Goal: Task Accomplishment & Management: Manage account settings

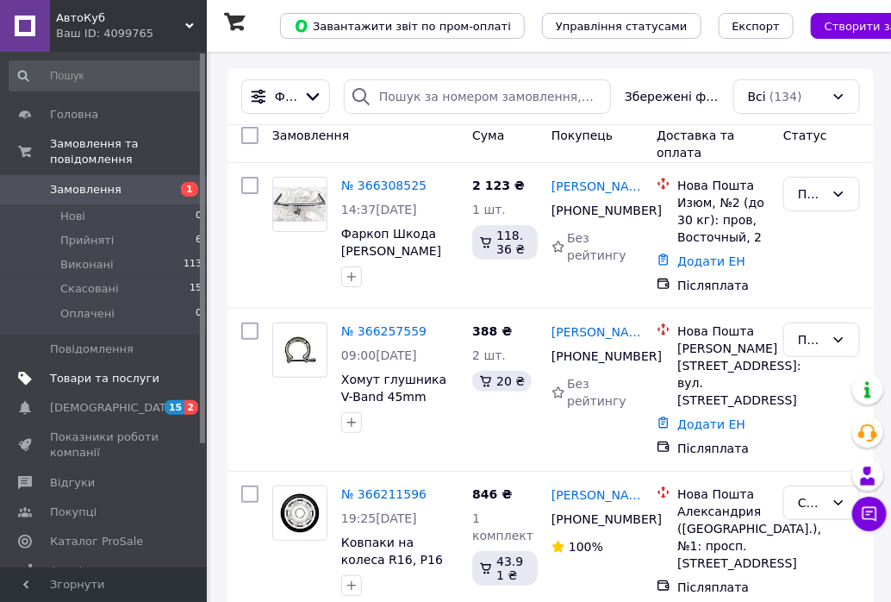
click at [105, 371] on span "Товари та послуги" at bounding box center [104, 379] width 109 height 16
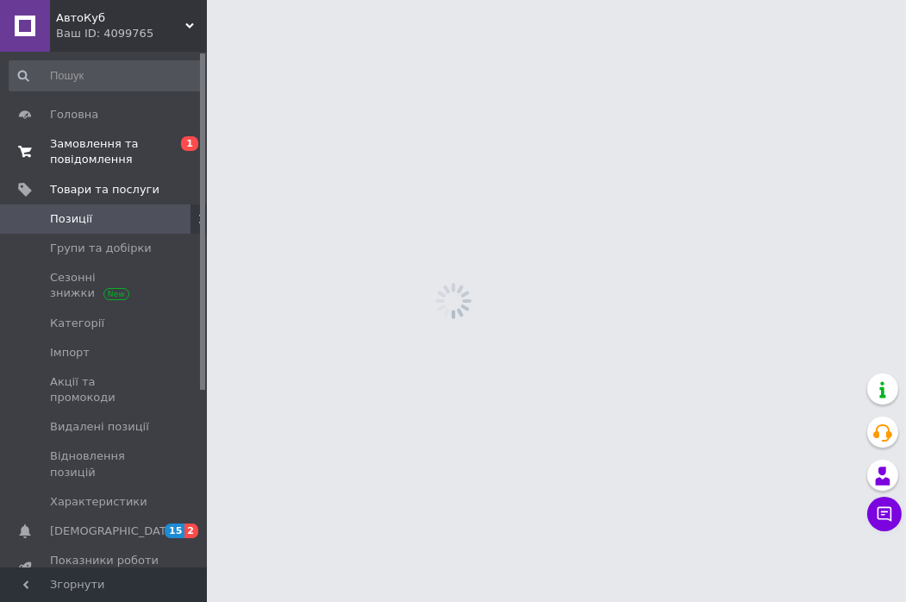
click at [89, 143] on span "Замовлення та повідомлення" at bounding box center [104, 151] width 109 height 31
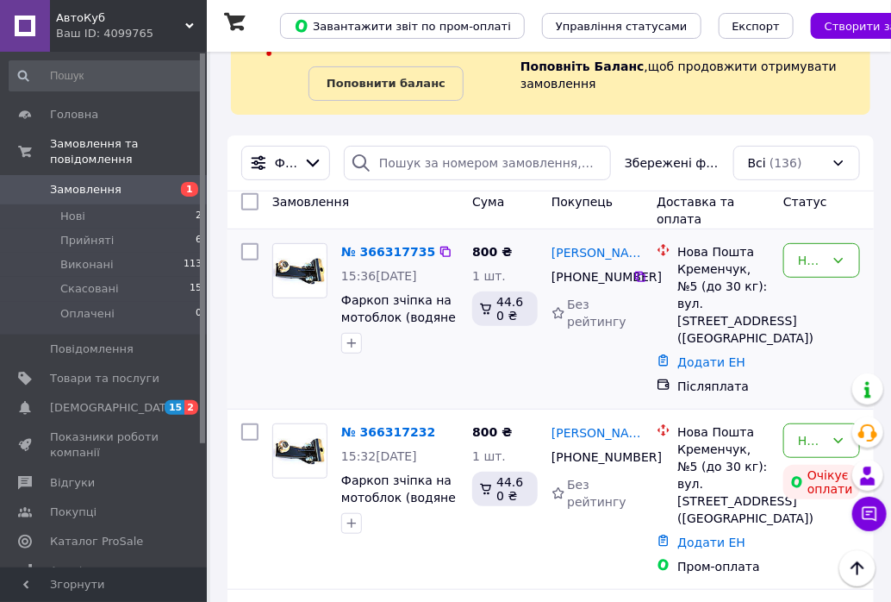
scroll to position [191, 0]
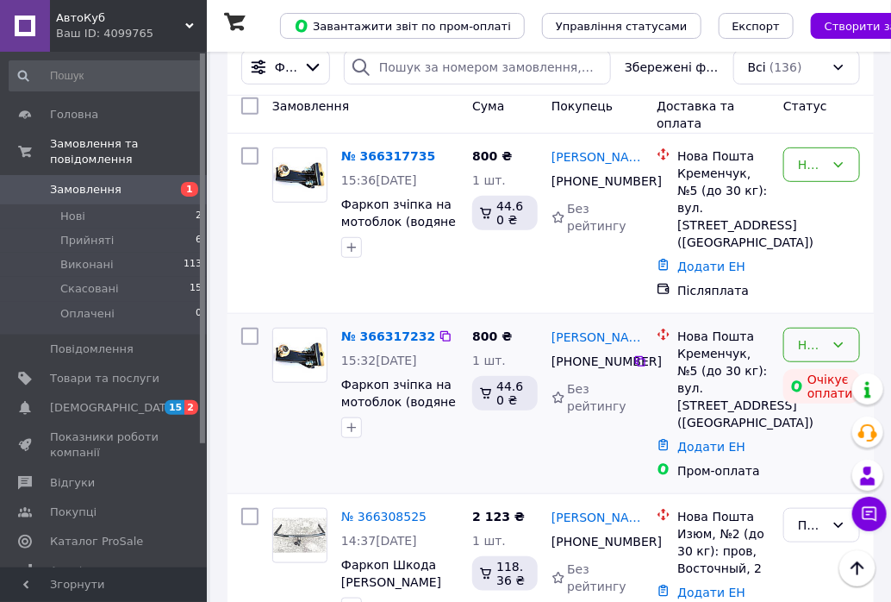
click at [841, 338] on icon at bounding box center [839, 345] width 14 height 14
click at [809, 472] on li "Скасовано" at bounding box center [822, 471] width 75 height 48
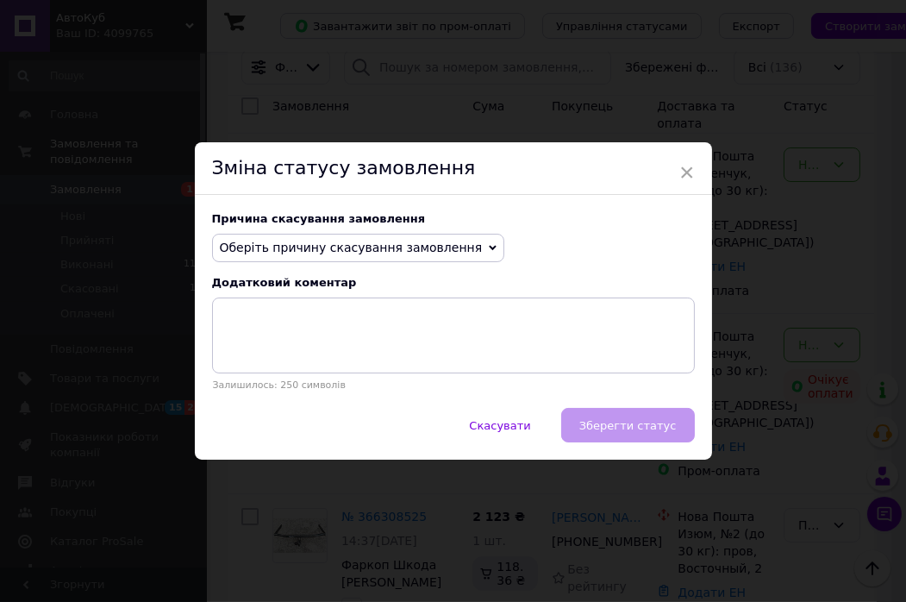
click at [458, 244] on div "Оберіть причину скасування замовлення Немає в наявності [PERSON_NAME] різновиду…" at bounding box center [358, 248] width 293 height 29
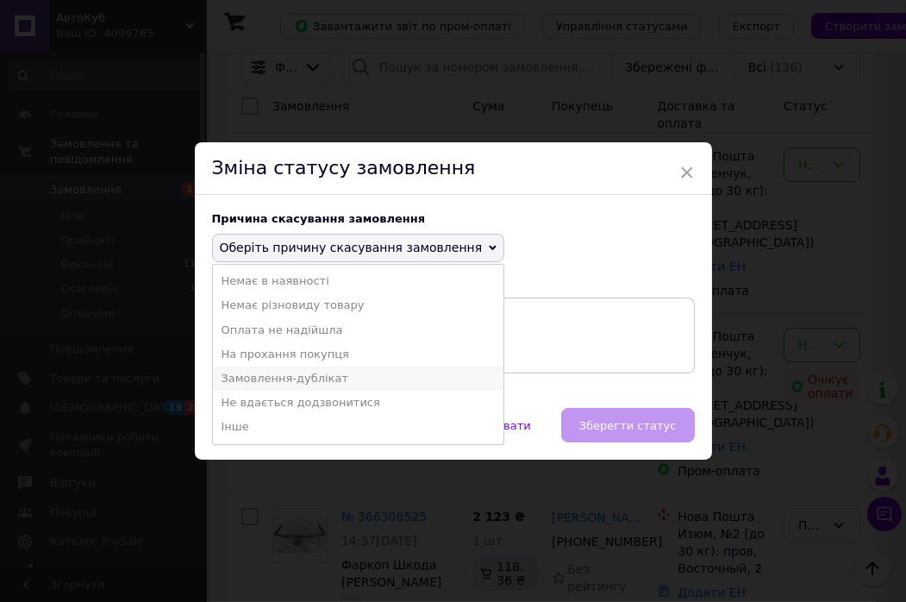
click at [322, 373] on li "Замовлення-дублікат" at bounding box center [358, 378] width 291 height 24
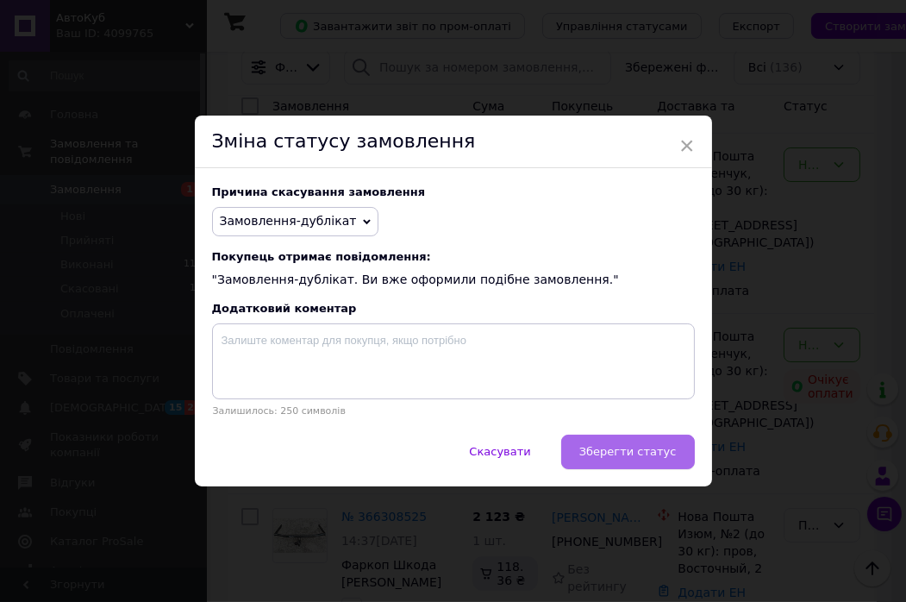
click at [624, 468] on button "Зберегти статус" at bounding box center [628, 452] width 134 height 34
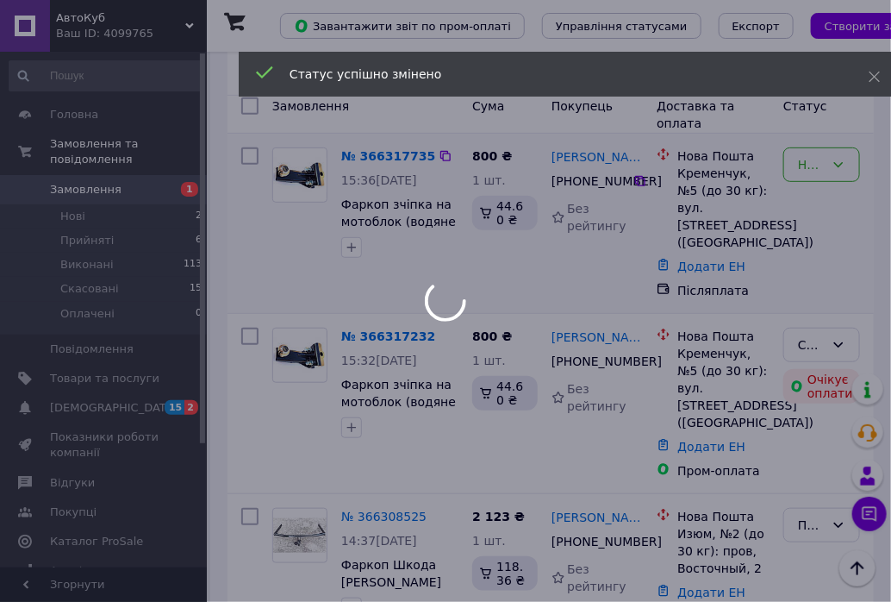
click at [851, 167] on div "Нове" at bounding box center [822, 164] width 77 height 34
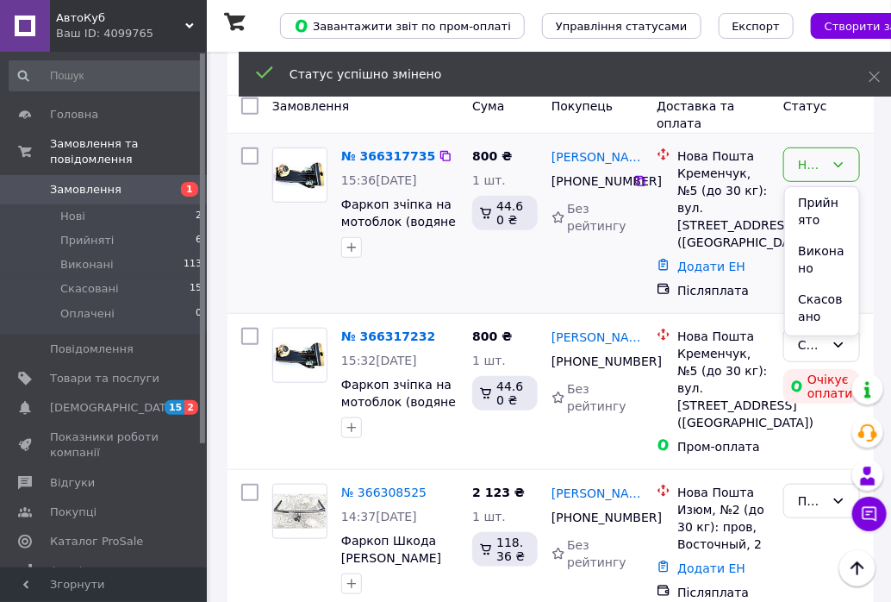
click at [819, 209] on li "Прийнято" at bounding box center [822, 211] width 75 height 48
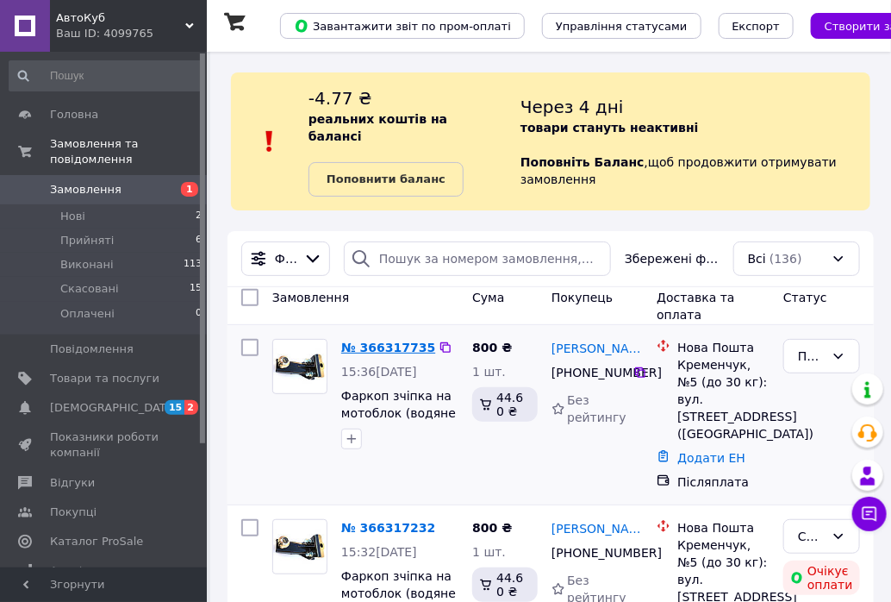
click at [372, 342] on link "№ 366317735" at bounding box center [388, 348] width 94 height 14
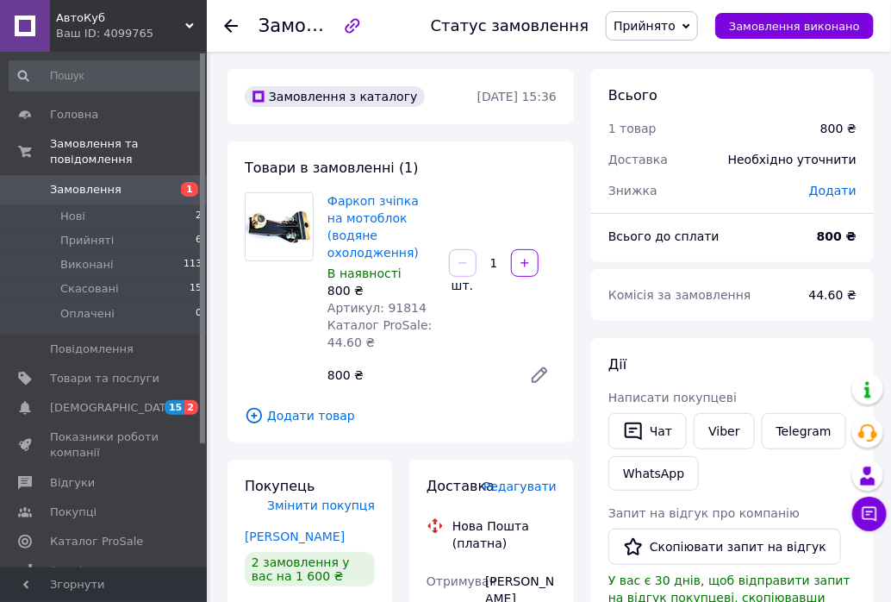
scroll to position [191, 0]
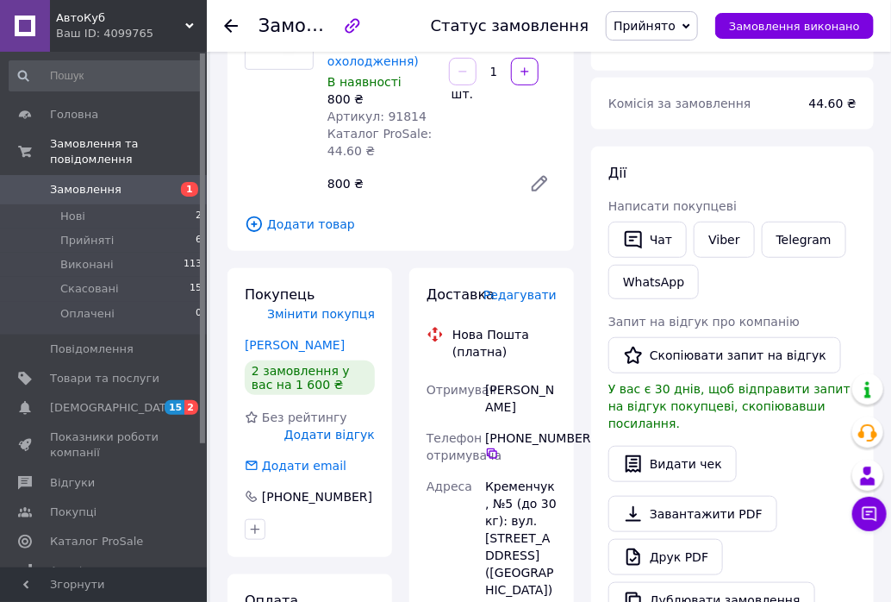
click at [230, 21] on use at bounding box center [231, 26] width 14 height 14
